Goal: Information Seeking & Learning: Find specific fact

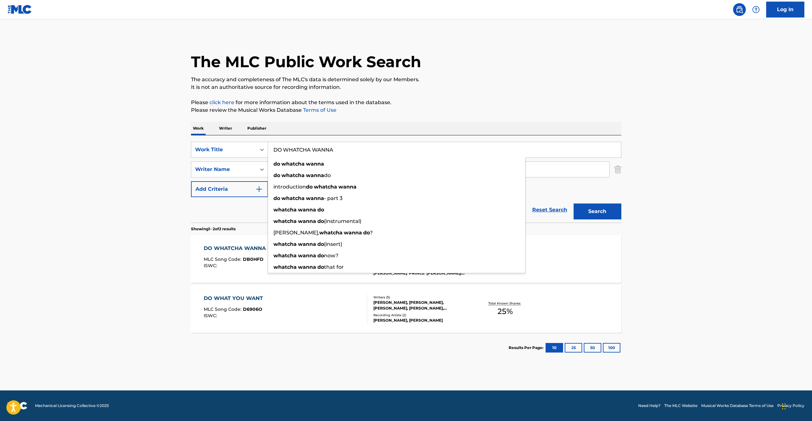
click at [305, 151] on input "DO WHATCHA WANNA" at bounding box center [444, 149] width 353 height 15
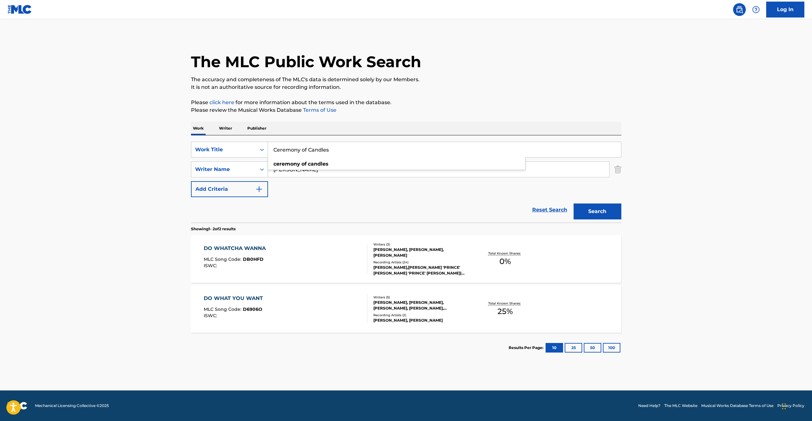
type input "Ceremony of Candles"
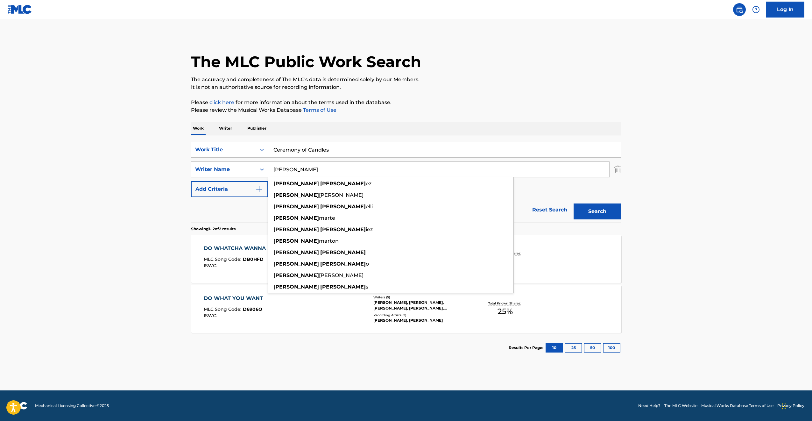
type input "[PERSON_NAME]"
click at [574, 203] on button "Search" at bounding box center [598, 211] width 48 height 16
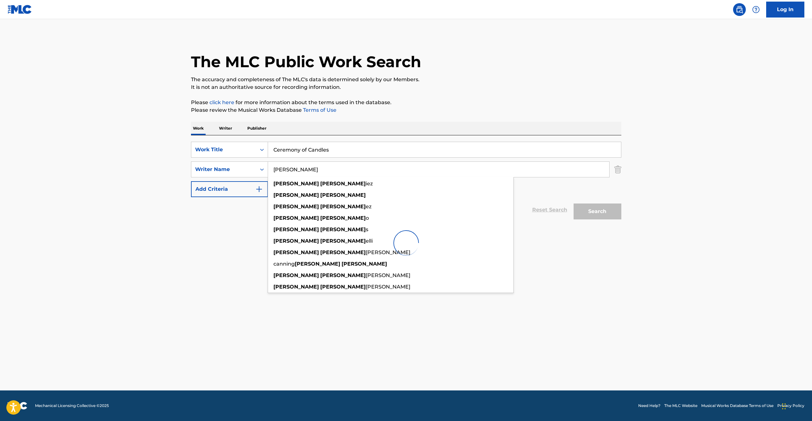
click at [143, 178] on main "The MLC Public Work Search The accuracy and completeness of The MLC's data is d…" at bounding box center [406, 204] width 812 height 371
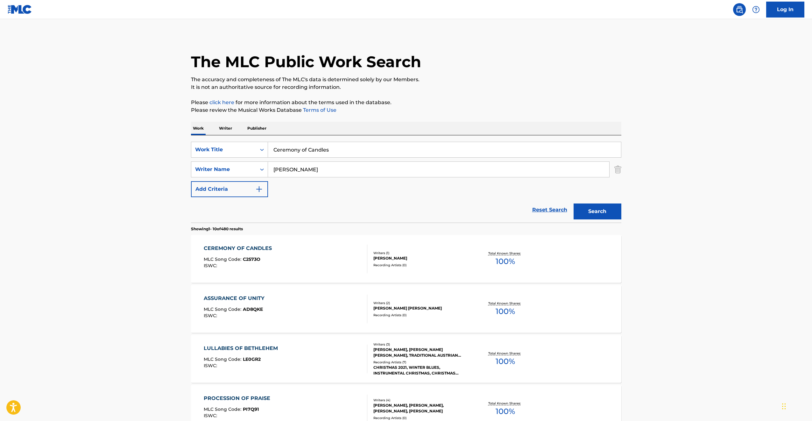
click at [307, 267] on div "CEREMONY OF CANDLES MLC Song Code : C2573O ISWC :" at bounding box center [286, 258] width 164 height 29
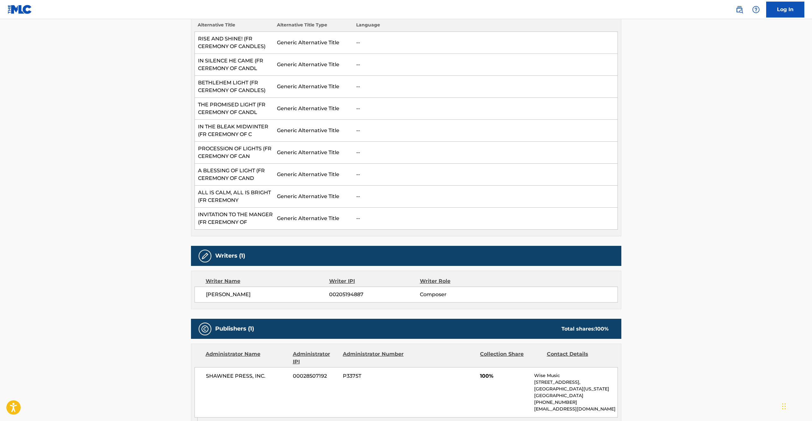
scroll to position [312, 0]
